Goal: Information Seeking & Learning: Learn about a topic

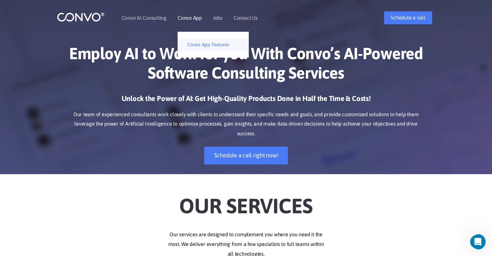
click at [206, 45] on link "Convo App Features" at bounding box center [213, 44] width 71 height 13
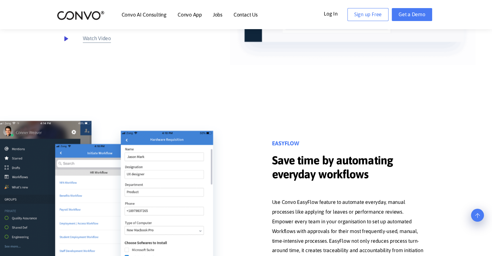
scroll to position [613, 0]
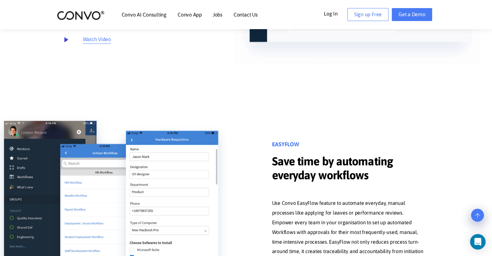
click at [96, 35] on small "Watch Video" at bounding box center [97, 40] width 28 height 10
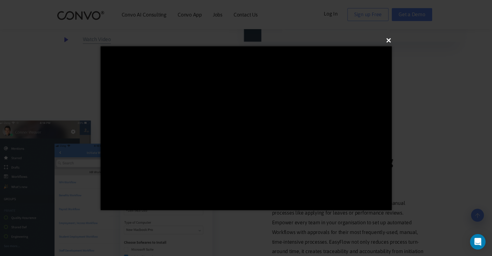
click at [388, 43] on button "×" at bounding box center [247, 40] width 291 height 14
